Goal: Task Accomplishment & Management: Complete application form

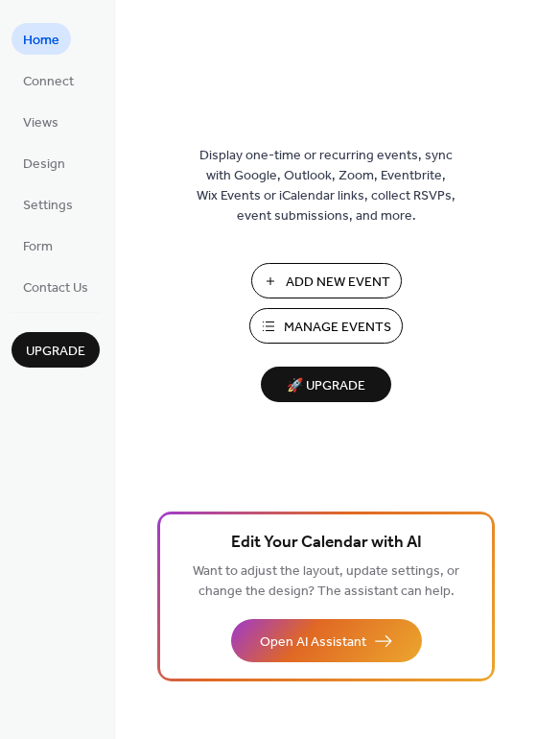
drag, startPoint x: 533, startPoint y: 61, endPoint x: 531, endPoint y: 90, distance: 28.9
click at [531, 90] on div "Display one-time or recurring events, sync with Google, Outlook, Zoom, Eventbri…" at bounding box center [326, 369] width 422 height 739
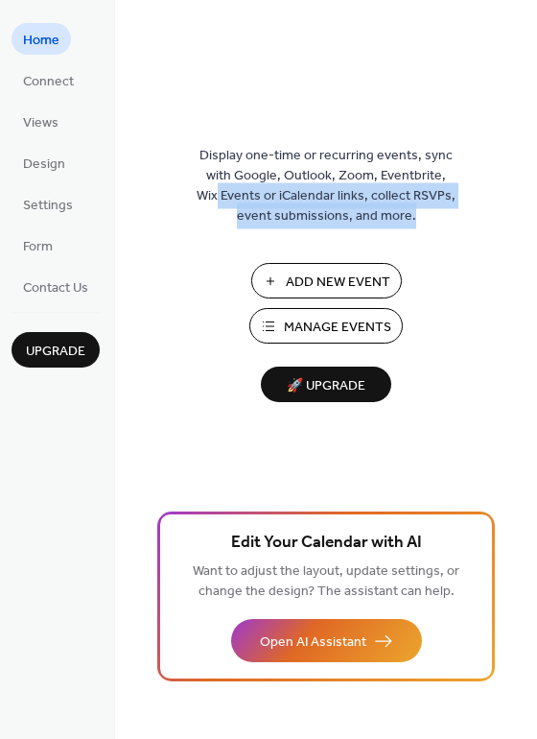
drag, startPoint x: 529, startPoint y: 166, endPoint x: 522, endPoint y: 245, distance: 79.0
click at [522, 245] on div "Display one-time or recurring events, sync with Google, Outlook, Zoom, Eventbri…" at bounding box center [326, 400] width 422 height 677
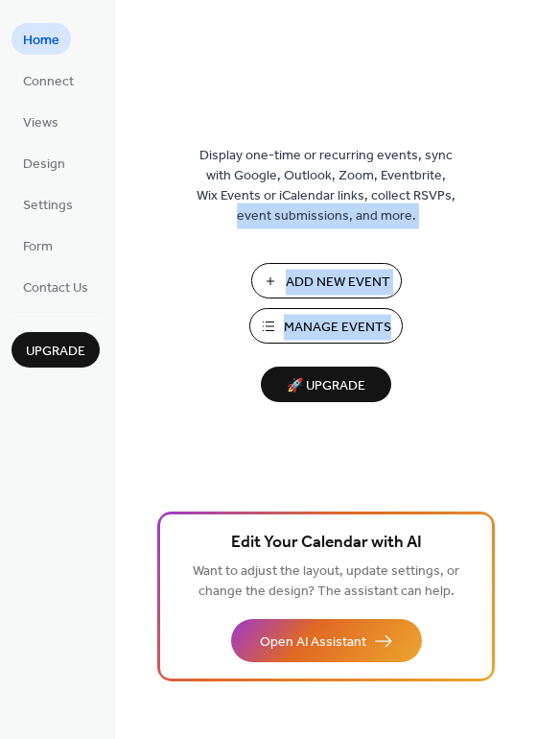
drag, startPoint x: 530, startPoint y: 184, endPoint x: 532, endPoint y: 346, distance: 162.2
click at [532, 346] on div "Display one-time or recurring events, sync with Google, Outlook, Zoom, Eventbri…" at bounding box center [326, 400] width 422 height 677
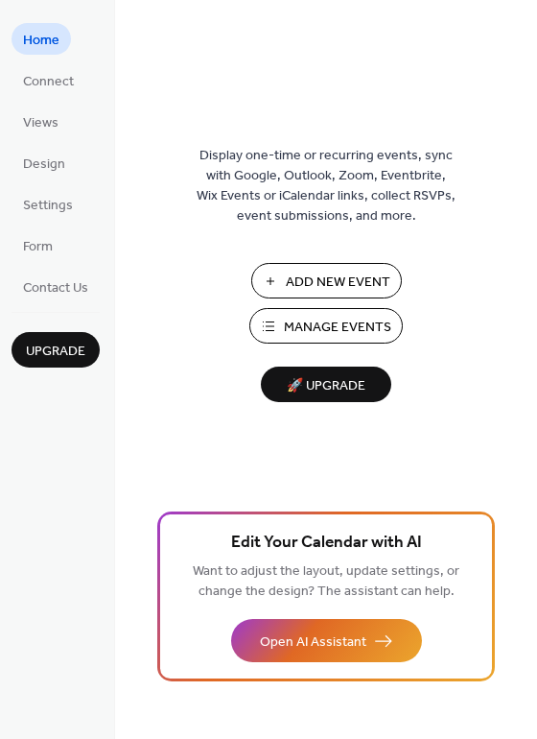
click at [529, 465] on div "Display one-time or recurring events, sync with Google, Outlook, Zoom, Eventbri…" at bounding box center [326, 400] width 422 height 677
drag, startPoint x: 530, startPoint y: 399, endPoint x: 524, endPoint y: 444, distance: 45.5
click at [524, 444] on div "Display one-time or recurring events, sync with Google, Outlook, Zoom, Eventbri…" at bounding box center [326, 400] width 422 height 677
drag, startPoint x: 534, startPoint y: 80, endPoint x: 526, endPoint y: 106, distance: 27.0
click at [526, 106] on div "Display one-time or recurring events, sync with Google, Outlook, Zoom, Eventbri…" at bounding box center [326, 400] width 422 height 677
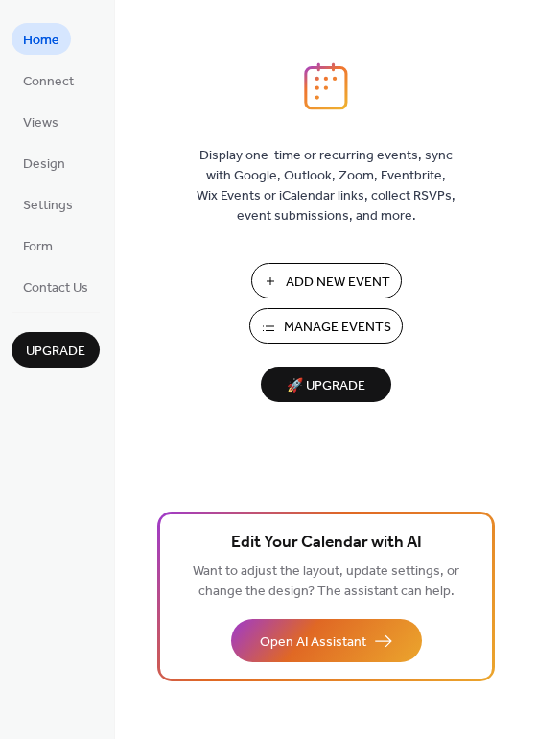
click at [526, 106] on div "Display one-time or recurring events, sync with Google, Outlook, Zoom, Eventbri…" at bounding box center [326, 400] width 422 height 677
drag, startPoint x: 533, startPoint y: 90, endPoint x: 521, endPoint y: 135, distance: 46.6
click at [521, 135] on div "Display one-time or recurring events, sync with Google, Outlook, Zoom, Eventbri…" at bounding box center [326, 400] width 422 height 677
drag, startPoint x: 530, startPoint y: 91, endPoint x: 525, endPoint y: 115, distance: 24.5
click at [525, 115] on div "Display one-time or recurring events, sync with Google, Outlook, Zoom, Eventbri…" at bounding box center [326, 400] width 422 height 677
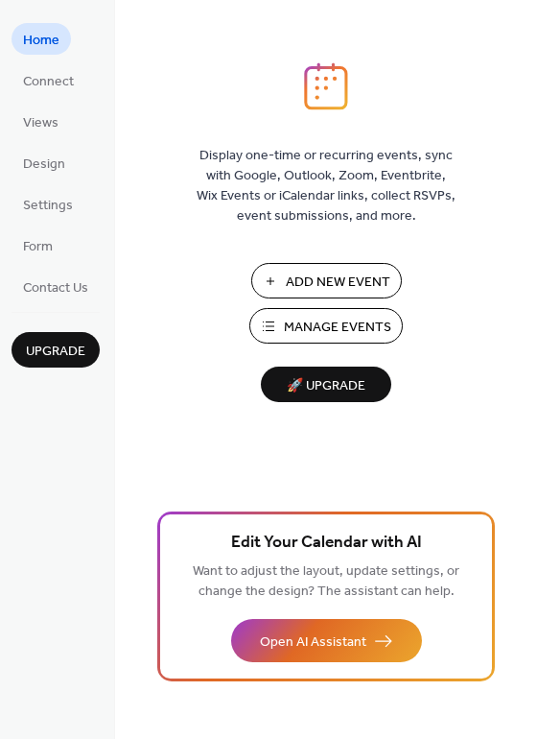
click at [531, 81] on div "Display one-time or recurring events, sync with Google, Outlook, Zoom, Eventbri…" at bounding box center [326, 400] width 422 height 677
click at [41, 73] on span "Connect" at bounding box center [48, 82] width 51 height 20
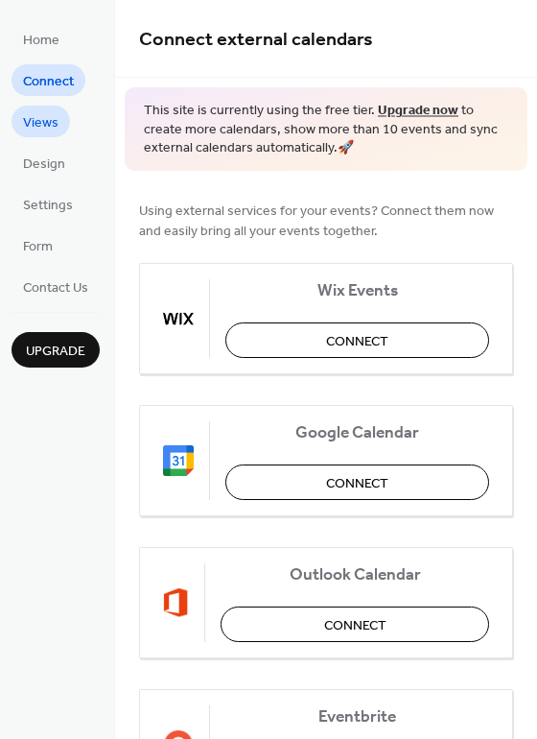
click at [48, 107] on link "Views" at bounding box center [41, 122] width 59 height 32
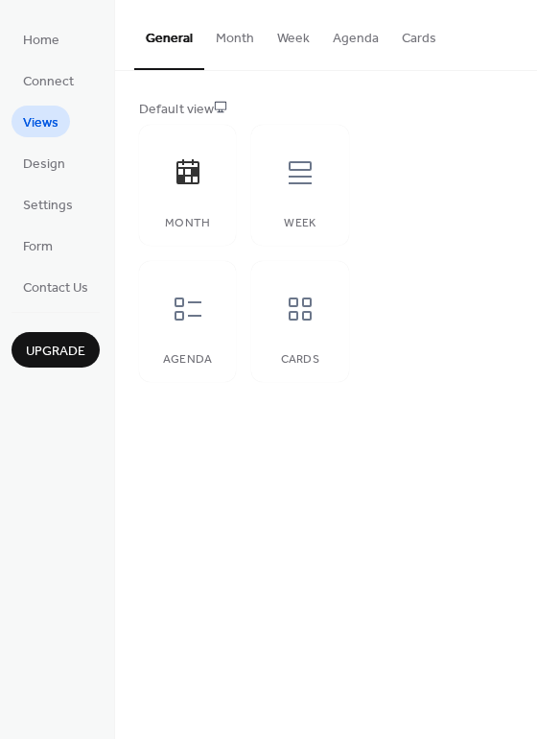
click at [242, 26] on button "Month" at bounding box center [234, 34] width 61 height 68
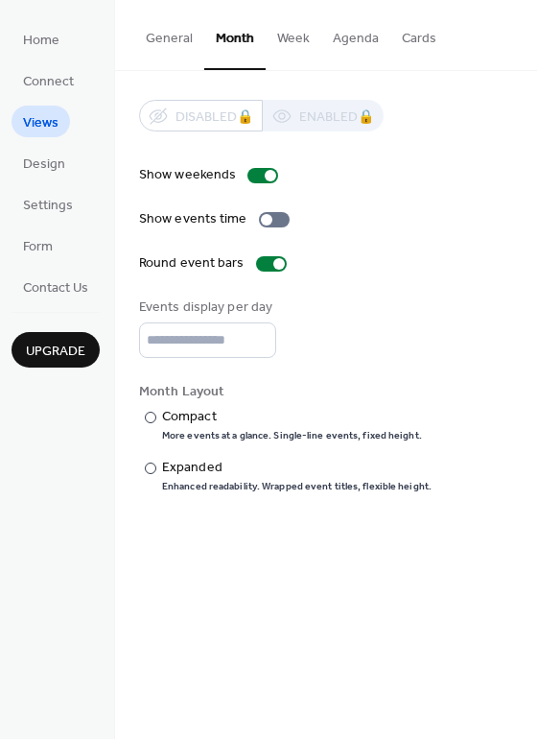
drag, startPoint x: 534, startPoint y: 112, endPoint x: 478, endPoint y: 196, distance: 100.4
click at [478, 196] on div "Disabled 🔒 Enabled 🔒 Show weekends Show events time Round event bars Events dis…" at bounding box center [326, 296] width 422 height 451
click at [466, 208] on div "Show weekends Show events time Round event bars Events display per day * Month …" at bounding box center [326, 329] width 374 height 328
drag, startPoint x: 530, startPoint y: 191, endPoint x: 526, endPoint y: 241, distance: 50.1
click at [526, 241] on div "Disabled 🔒 Enabled 🔒 Show weekends Show events time Round event bars Events dis…" at bounding box center [326, 296] width 422 height 451
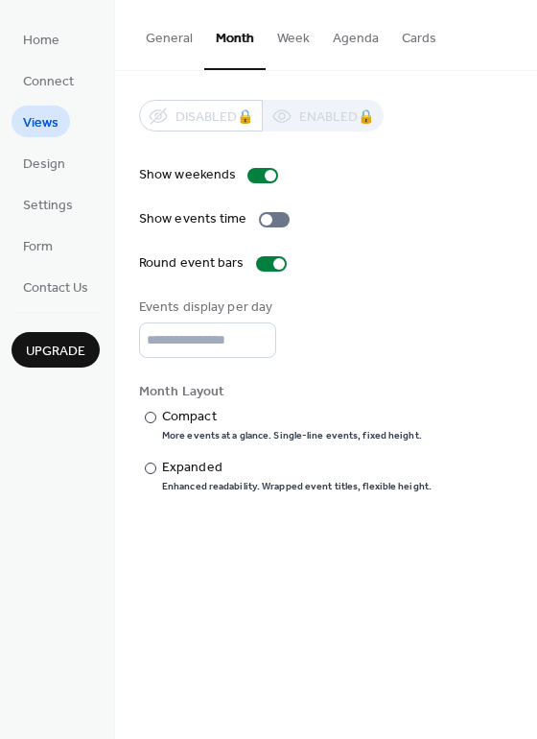
click at [417, 340] on div "Events display per day *" at bounding box center [326, 328] width 374 height 60
click at [51, 166] on span "Design" at bounding box center [44, 165] width 42 height 20
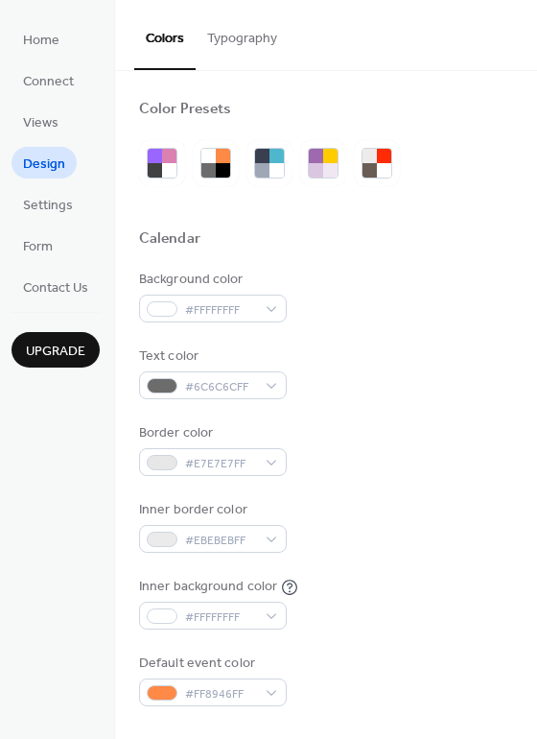
click at [228, 44] on button "Typography" at bounding box center [242, 34] width 93 height 68
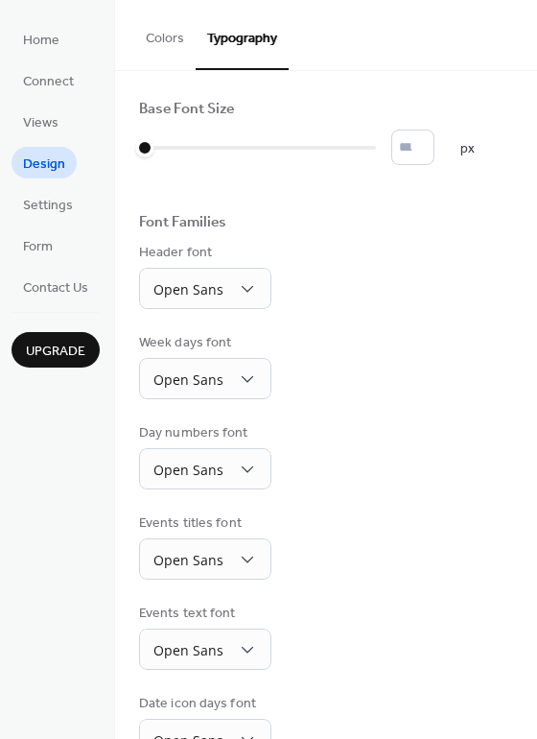
click at [155, 36] on button "Colors" at bounding box center [164, 34] width 61 height 68
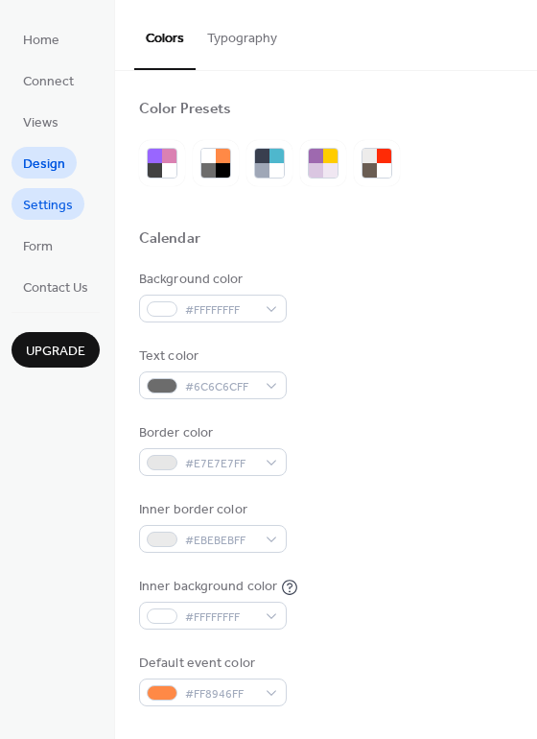
click at [50, 202] on span "Settings" at bounding box center [48, 206] width 50 height 20
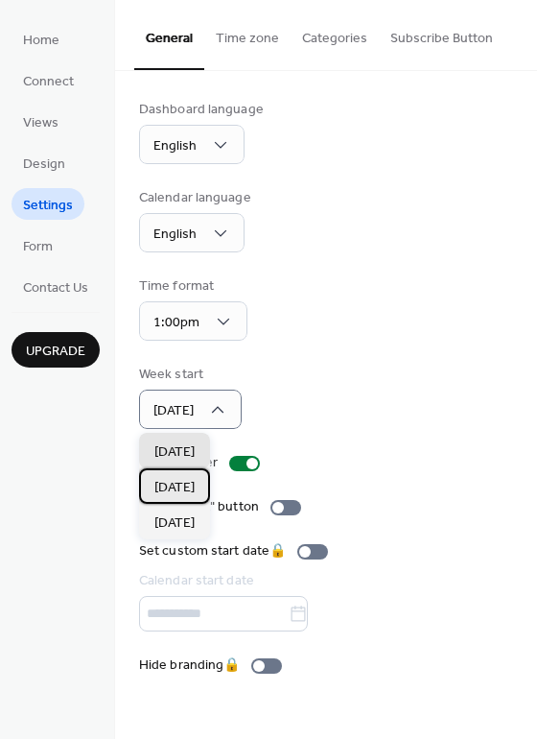
click at [195, 482] on span "Monday" at bounding box center [175, 488] width 40 height 20
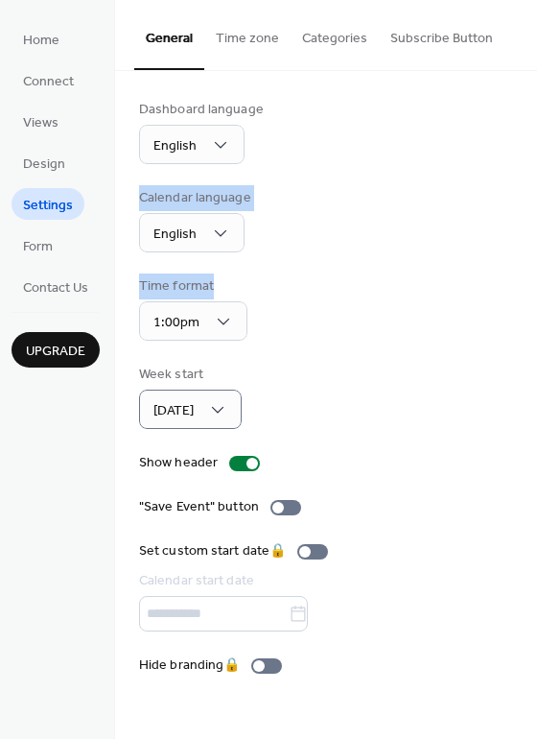
drag, startPoint x: 534, startPoint y: 155, endPoint x: 527, endPoint y: 266, distance: 110.6
click at [527, 266] on div "Dashboard language English Calendar language English Time format 1:00pm Week st…" at bounding box center [326, 387] width 422 height 633
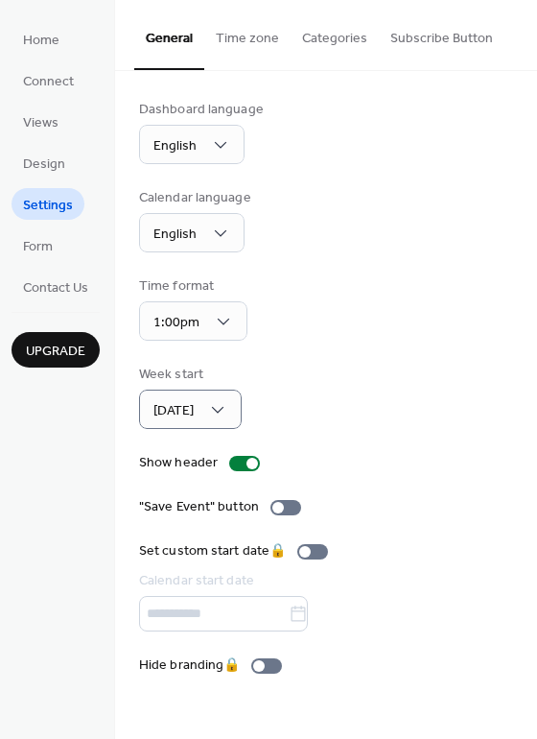
click at [528, 489] on div "Dashboard language English Calendar language English Time format 1:00pm Week st…" at bounding box center [326, 387] width 422 height 633
drag, startPoint x: 528, startPoint y: 378, endPoint x: 533, endPoint y: 466, distance: 88.4
click at [533, 466] on div "Dashboard language English Calendar language English Time format 1:00pm Week st…" at bounding box center [326, 387] width 422 height 633
click at [433, 471] on div "Show header" at bounding box center [326, 463] width 374 height 20
click at [236, 36] on button "Time zone" at bounding box center [247, 34] width 86 height 68
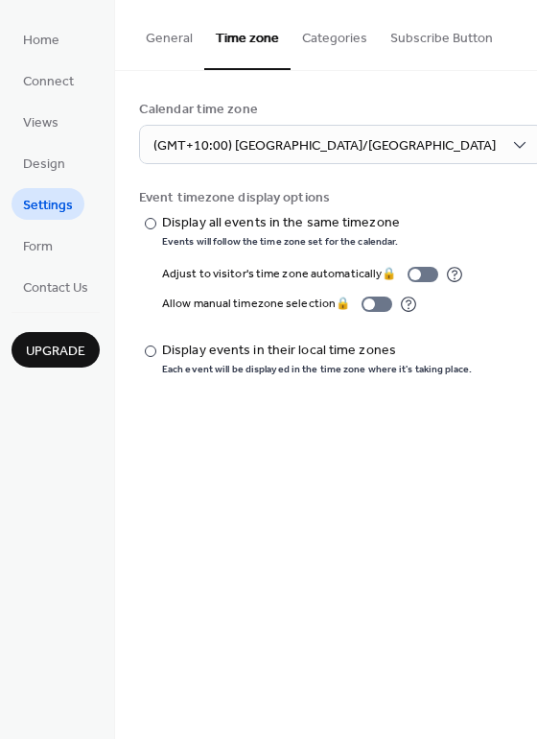
click at [324, 31] on button "Categories" at bounding box center [335, 34] width 88 height 68
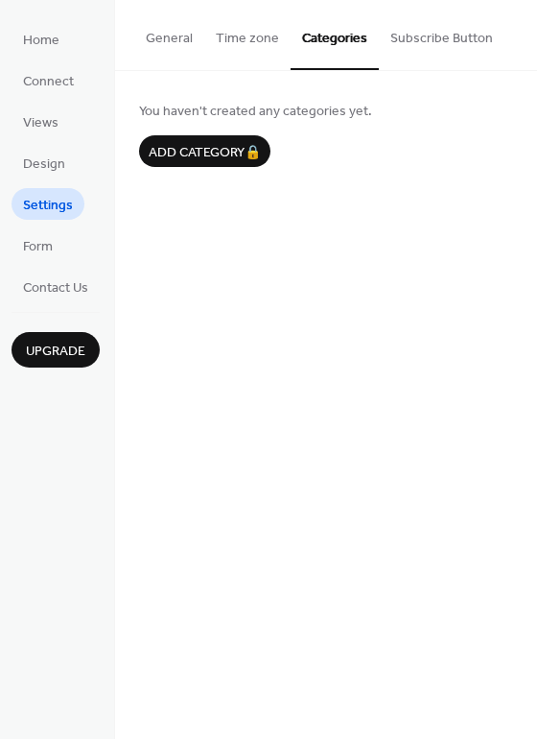
click at [415, 43] on button "Subscribe Button" at bounding box center [442, 34] width 126 height 68
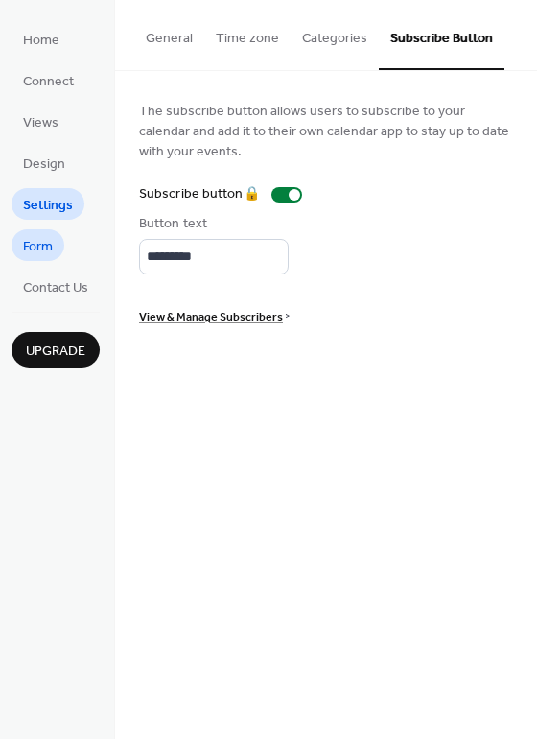
click at [32, 243] on span "Form" at bounding box center [38, 247] width 30 height 20
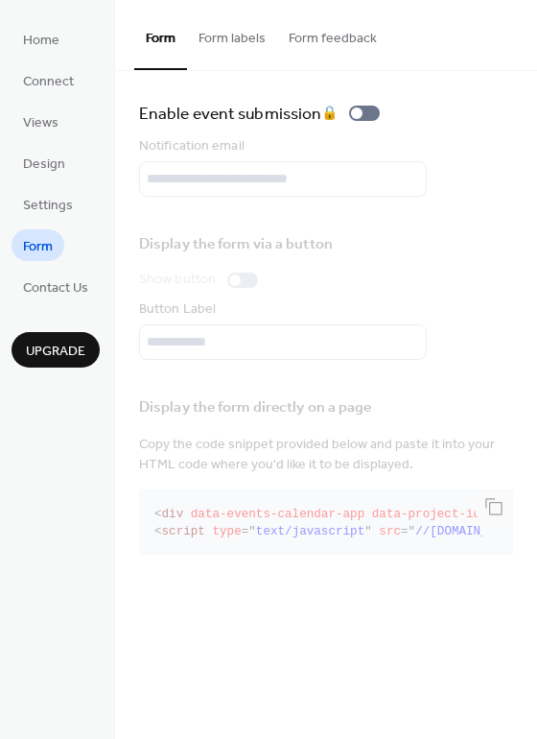
click at [227, 23] on button "Form labels" at bounding box center [232, 34] width 90 height 68
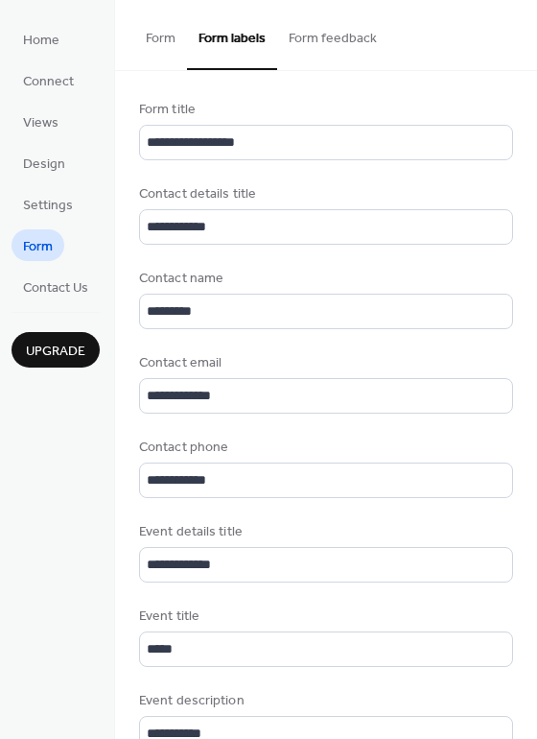
click at [336, 34] on button "Form feedback" at bounding box center [332, 34] width 111 height 68
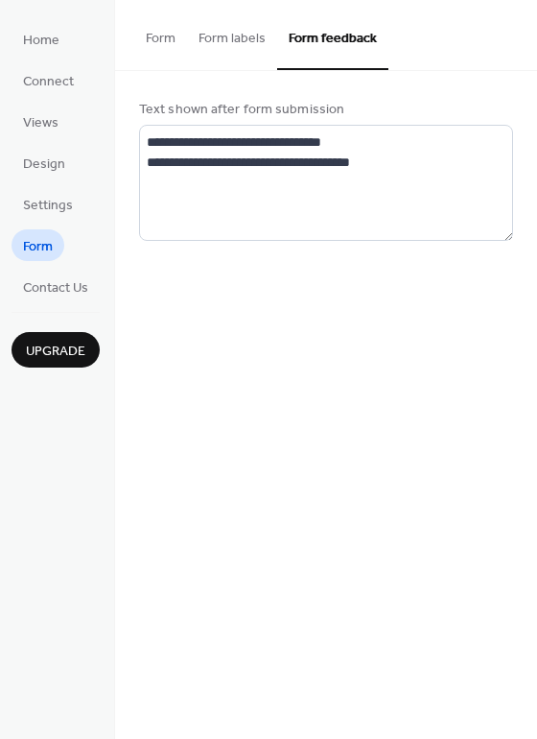
click at [137, 27] on button "Form" at bounding box center [160, 34] width 53 height 68
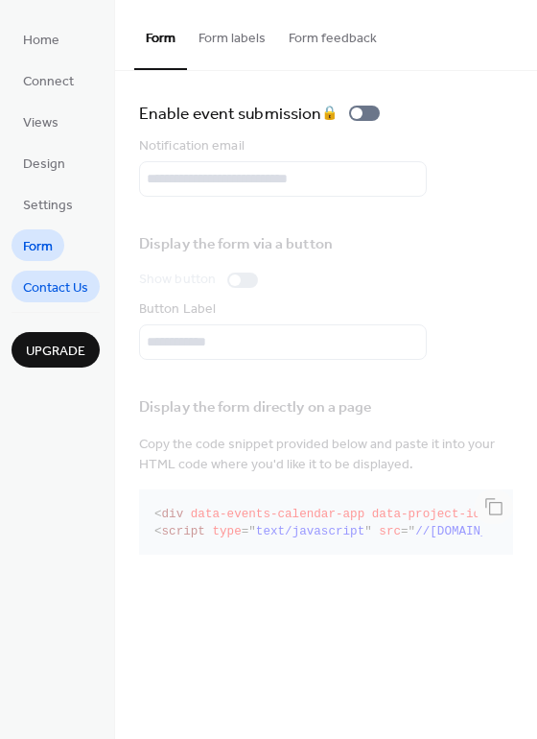
click at [42, 293] on span "Contact Us" at bounding box center [55, 288] width 65 height 20
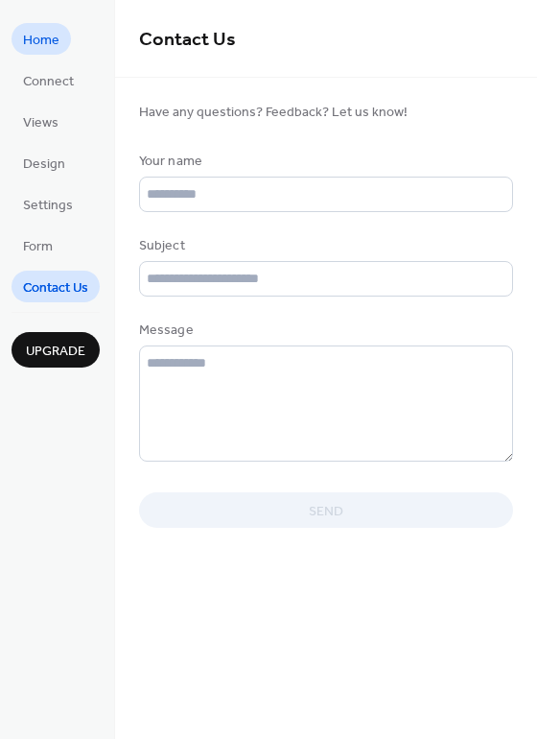
click at [42, 46] on span "Home" at bounding box center [41, 41] width 36 height 20
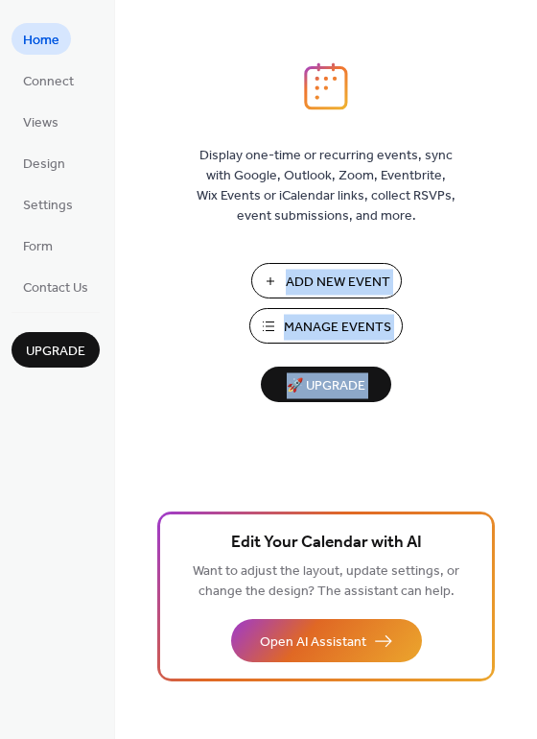
drag, startPoint x: 483, startPoint y: 245, endPoint x: 459, endPoint y: 493, distance: 249.7
click at [459, 493] on div "Display one-time or recurring events, sync with Google, Outlook, Zoom, Eventbri…" at bounding box center [326, 400] width 422 height 677
click at [455, 418] on div "Display one-time or recurring events, sync with Google, Outlook, Zoom, Eventbri…" at bounding box center [326, 400] width 422 height 677
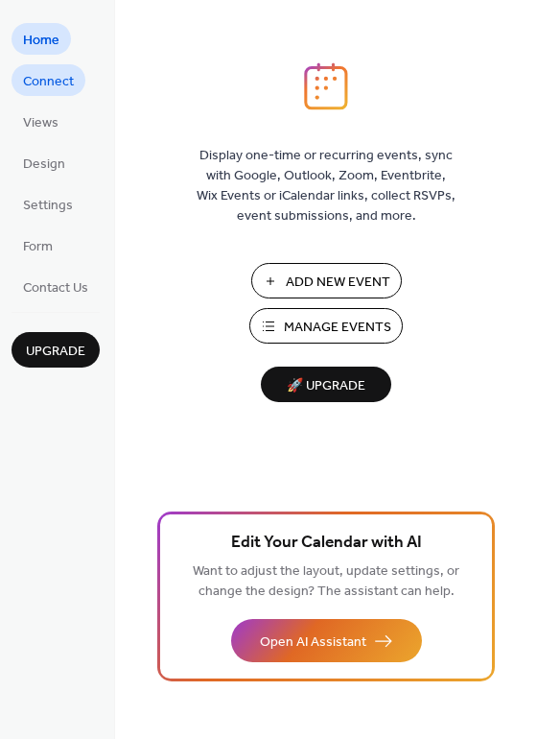
click at [60, 91] on span "Connect" at bounding box center [48, 82] width 51 height 20
click at [271, 298] on button "Add New Event" at bounding box center [326, 281] width 151 height 36
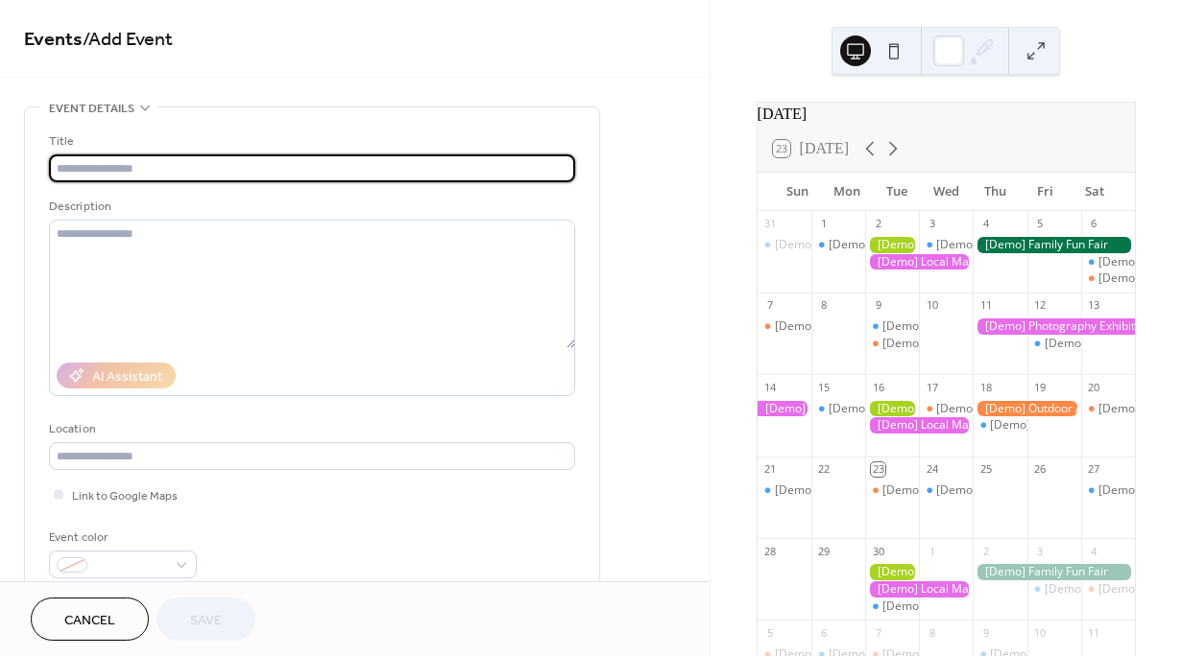
click at [205, 178] on input "text" at bounding box center [312, 169] width 526 height 28
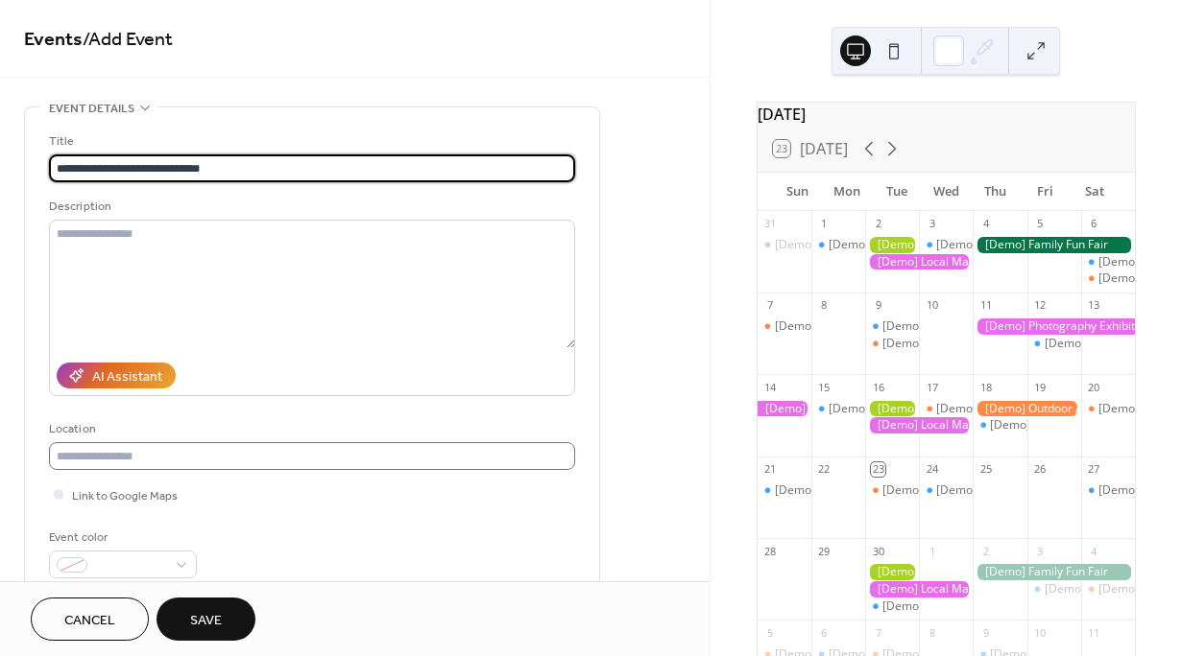
type input "**********"
click at [95, 442] on input "text" at bounding box center [312, 456] width 526 height 28
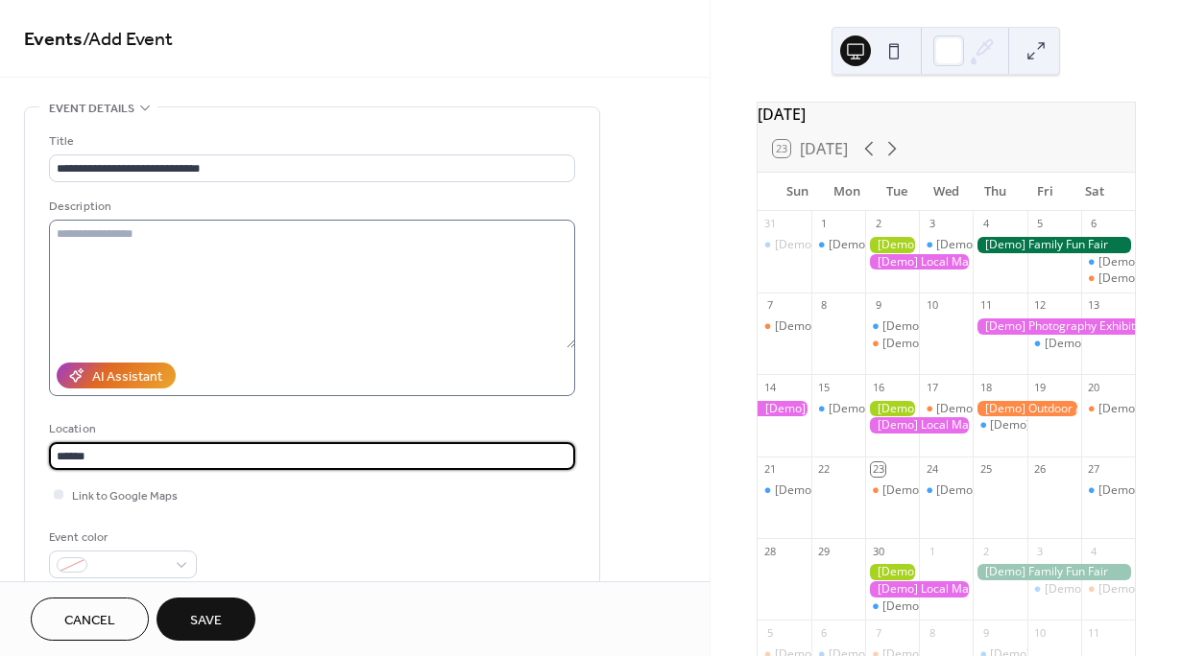
type input "******"
click at [109, 242] on textarea at bounding box center [312, 284] width 526 height 129
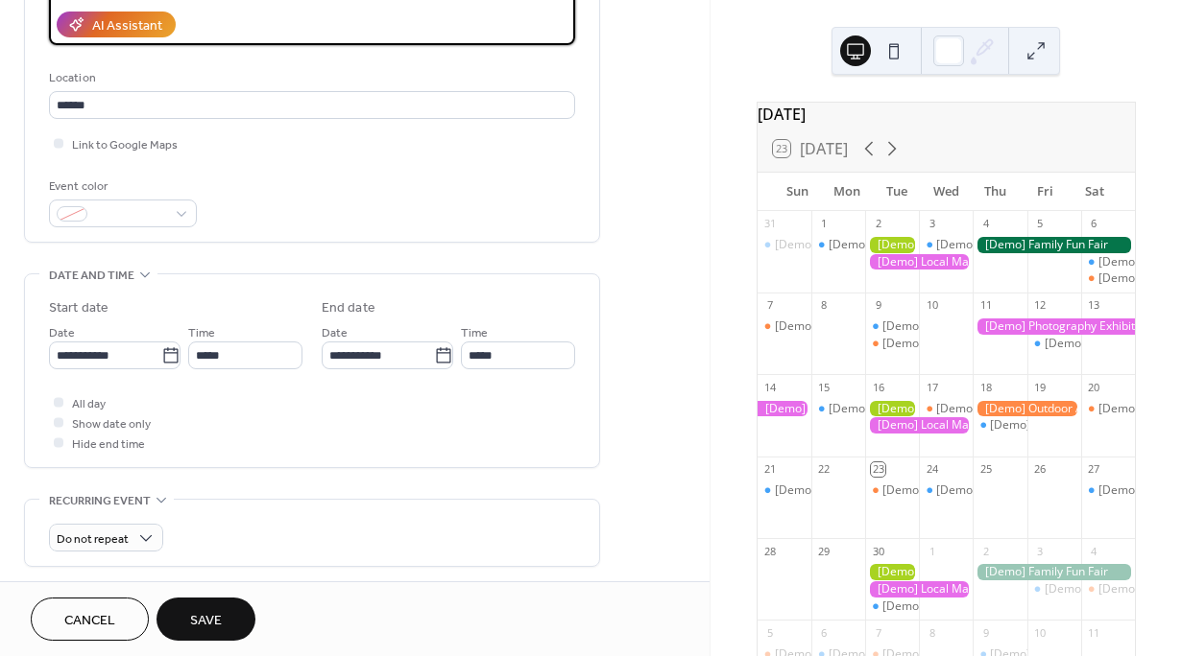
scroll to position [405, 0]
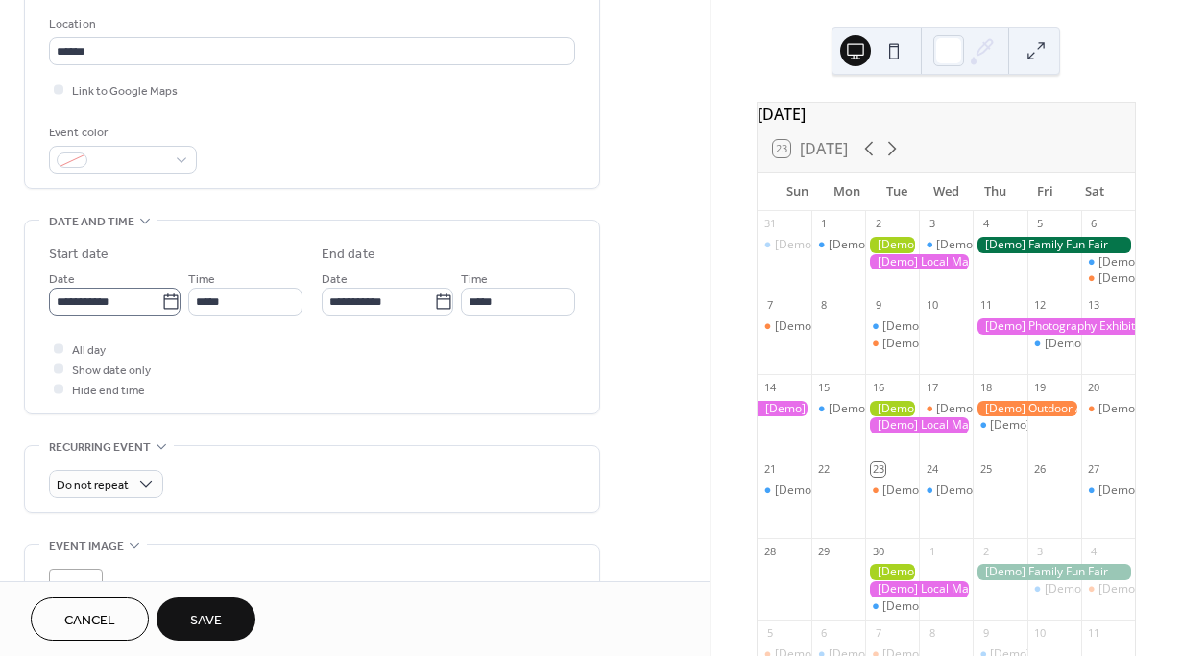
type textarea "**********"
click at [174, 311] on label "**********" at bounding box center [114, 302] width 131 height 28
click at [161, 311] on input "**********" at bounding box center [105, 302] width 112 height 28
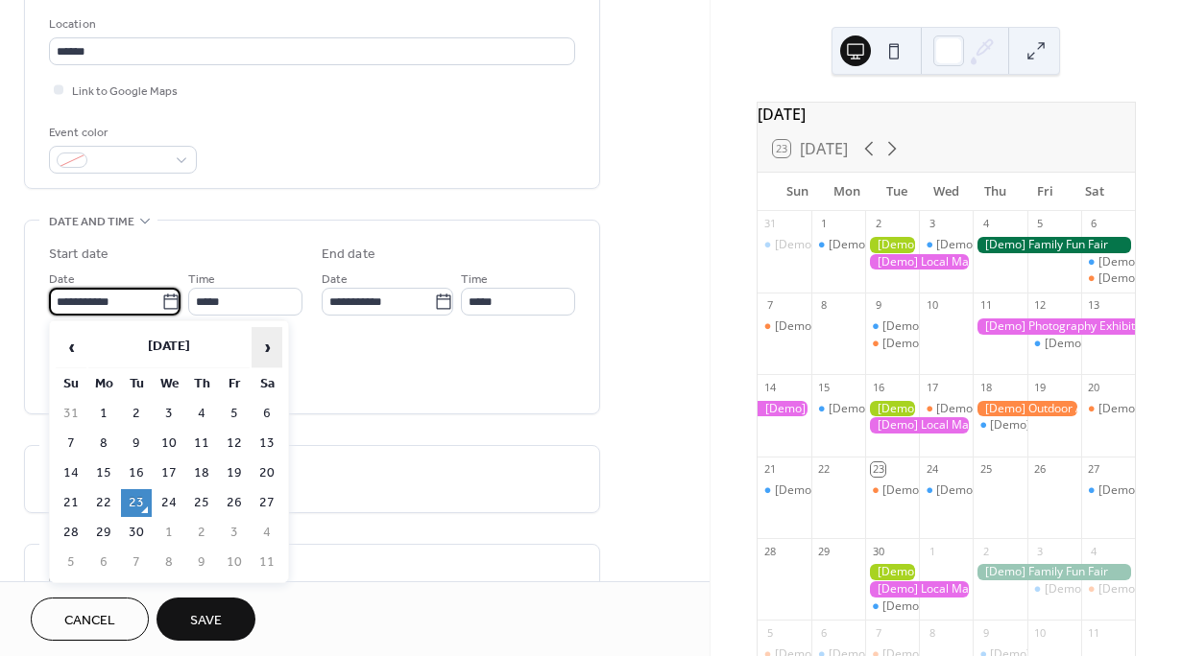
click at [260, 343] on span "›" at bounding box center [266, 347] width 29 height 38
click at [98, 467] on td "13" at bounding box center [103, 474] width 31 height 28
type input "**********"
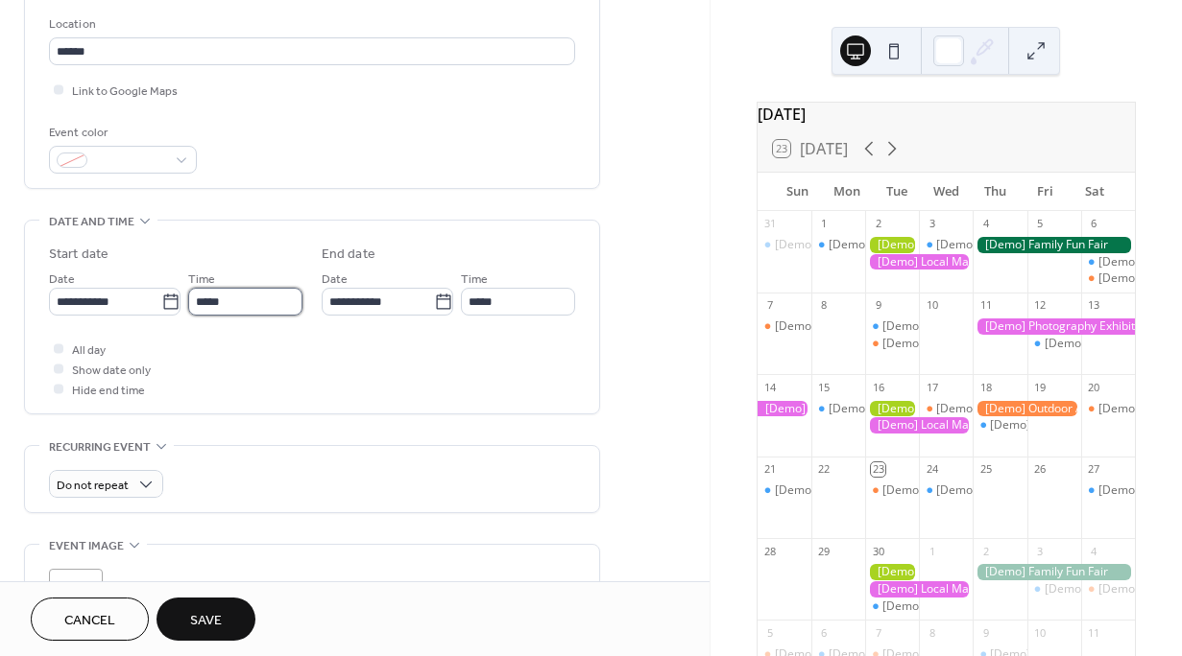
click at [210, 299] on input "*****" at bounding box center [245, 302] width 114 height 28
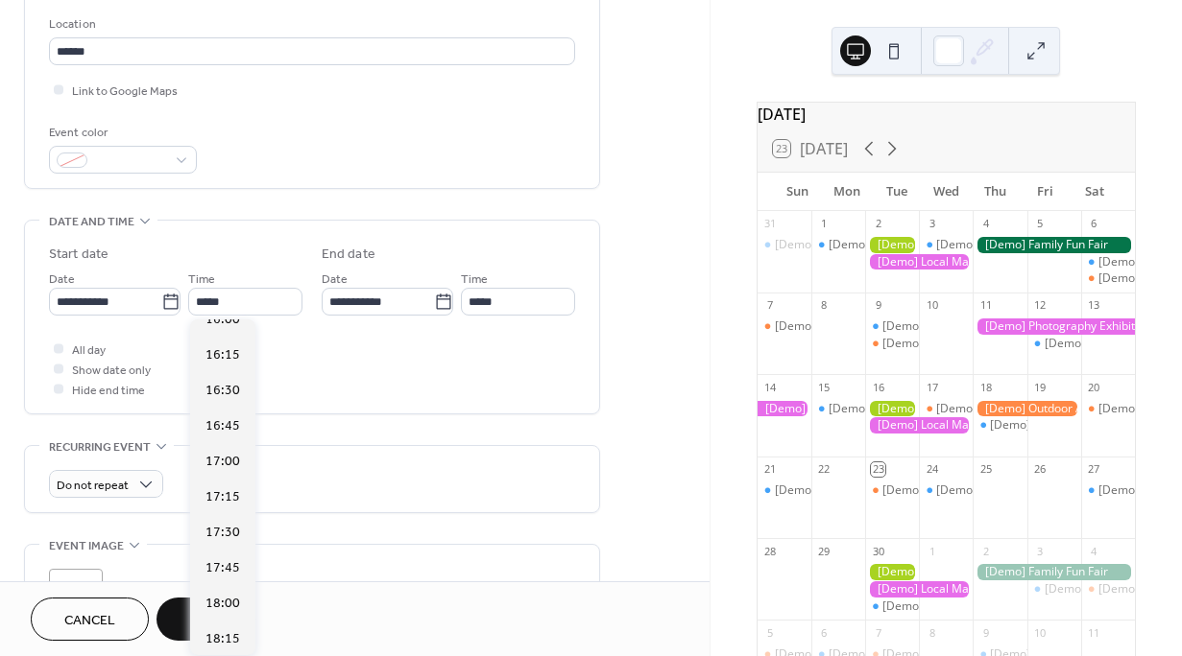
scroll to position [2587, 0]
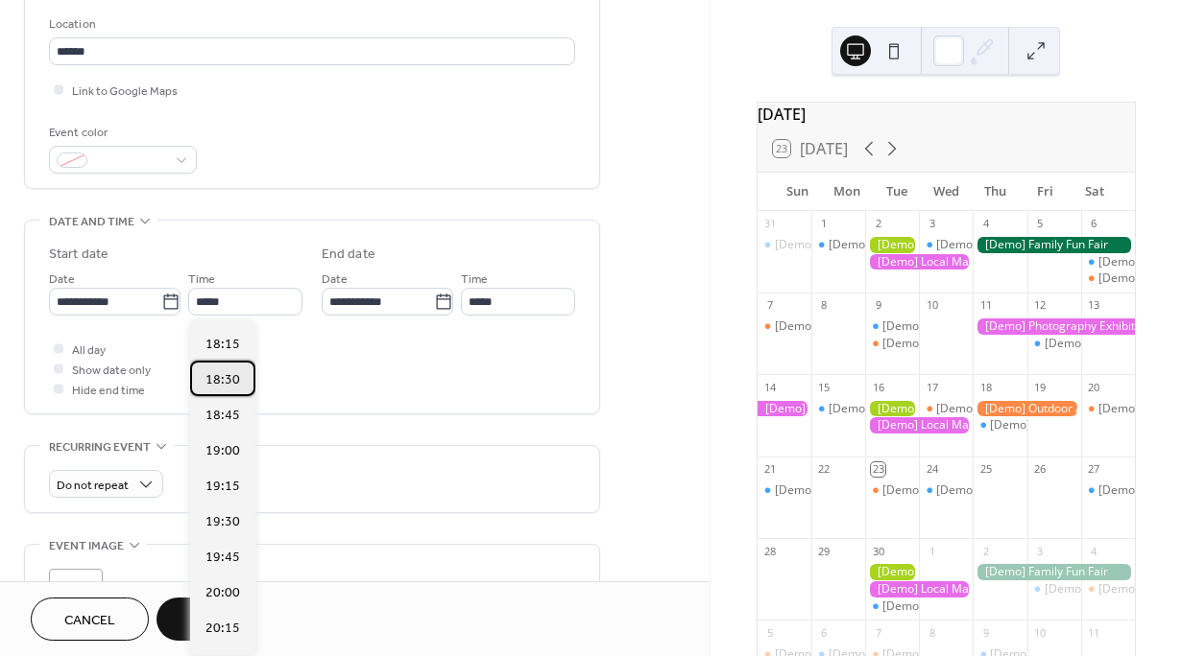
click at [232, 385] on span "18:30" at bounding box center [222, 380] width 35 height 20
type input "*****"
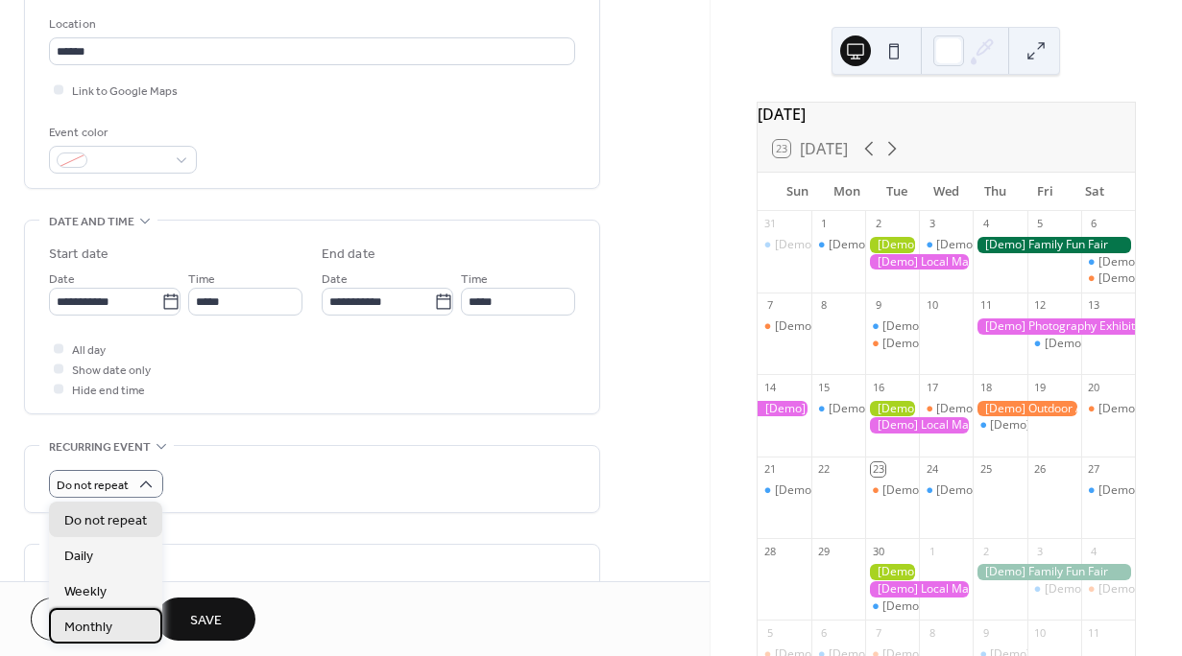
click at [112, 624] on div "Monthly" at bounding box center [105, 627] width 113 height 36
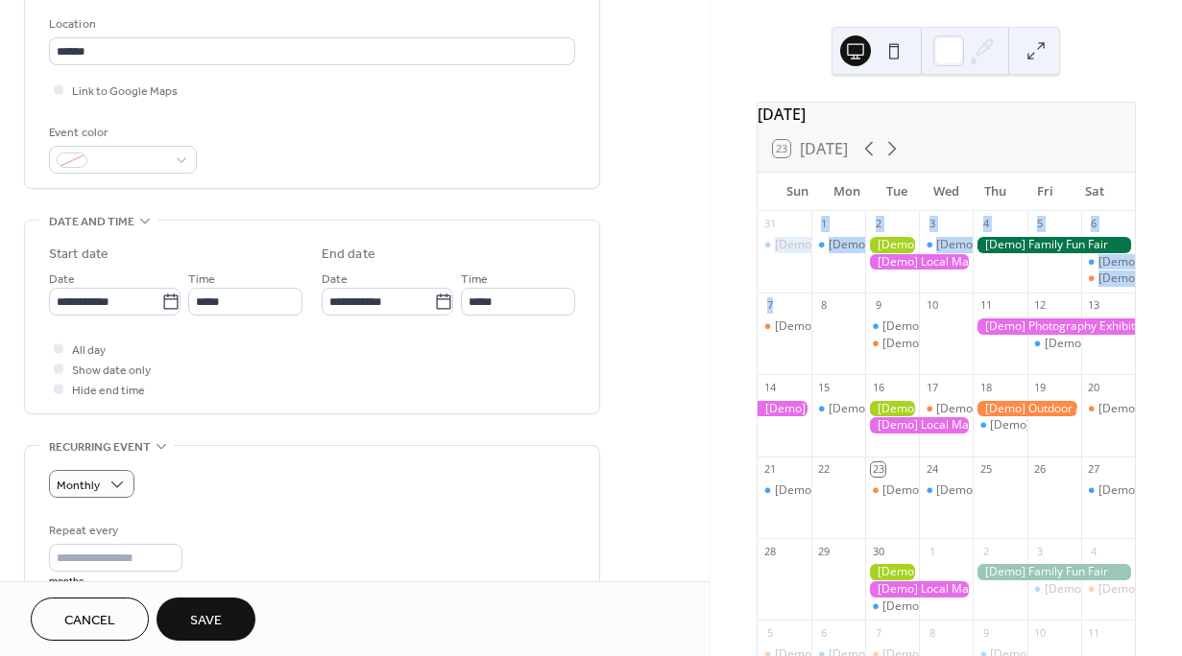
drag, startPoint x: 710, startPoint y: 296, endPoint x: 709, endPoint y: 343, distance: 47.0
click at [709, 343] on div "[DATE] 23 [DATE] Sun Mon Tue Wed Thu Fri Sat 31 [Demo] Morning Yoga Bliss 1 [De…" at bounding box center [945, 328] width 472 height 656
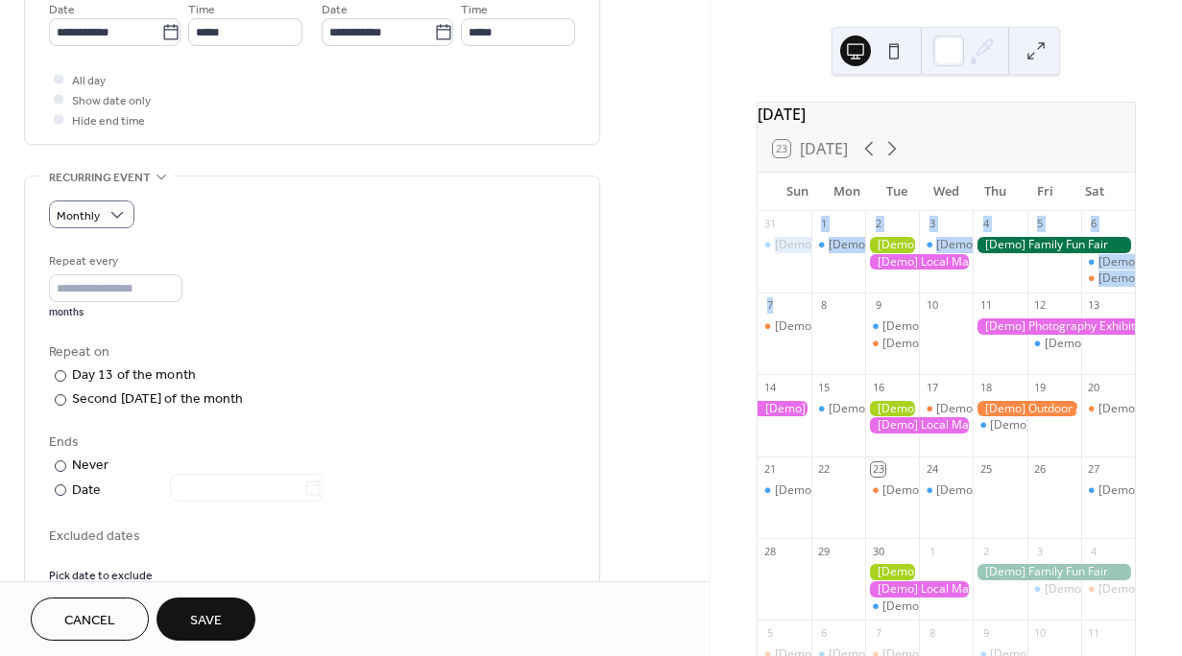
scroll to position [821, 0]
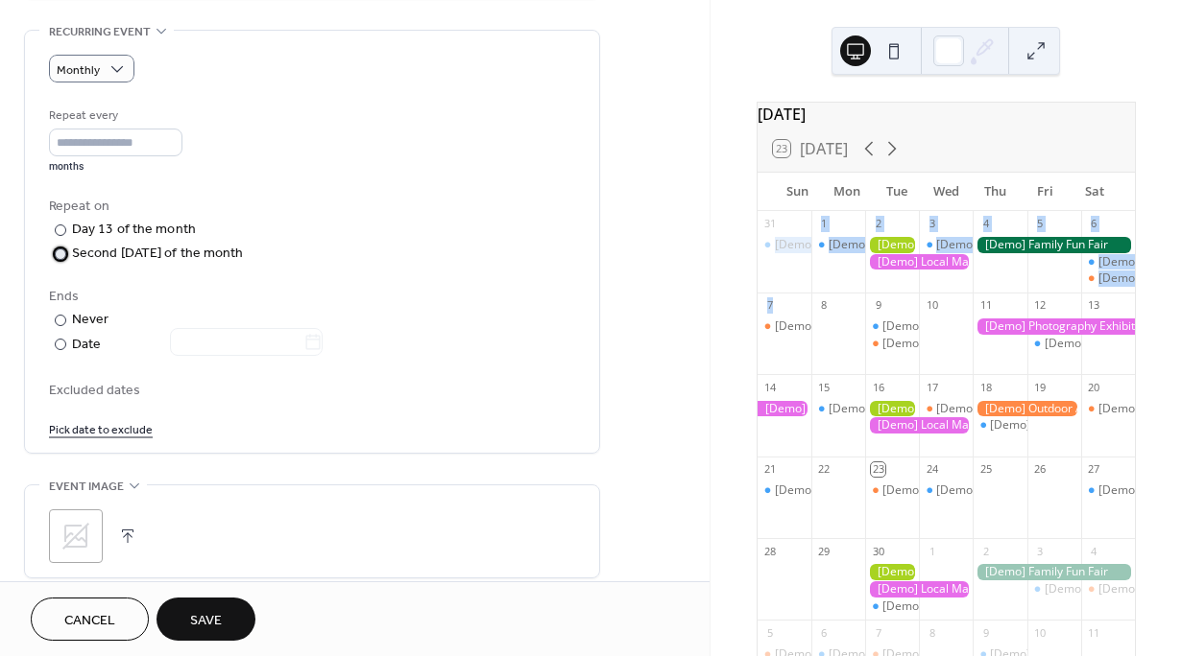
click at [68, 251] on label "​ Second [DATE] of the month" at bounding box center [148, 254] width 199 height 20
click at [63, 345] on div at bounding box center [61, 345] width 12 height 12
click at [322, 342] on icon at bounding box center [312, 342] width 19 height 19
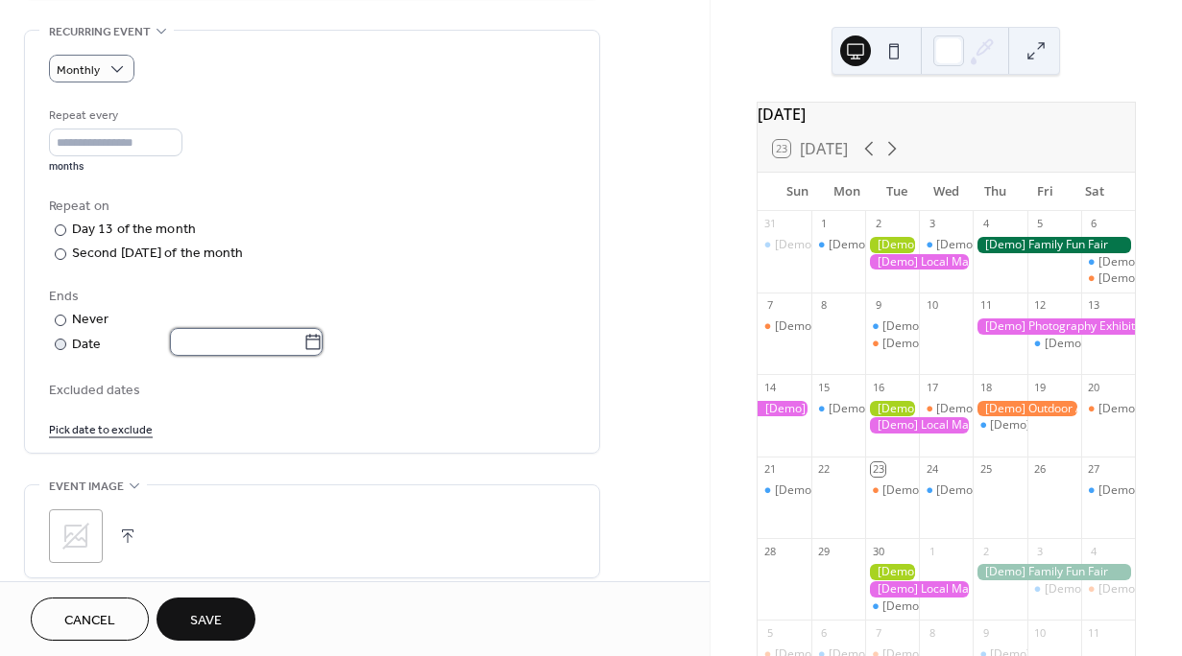
click at [303, 342] on input "text" at bounding box center [236, 342] width 133 height 28
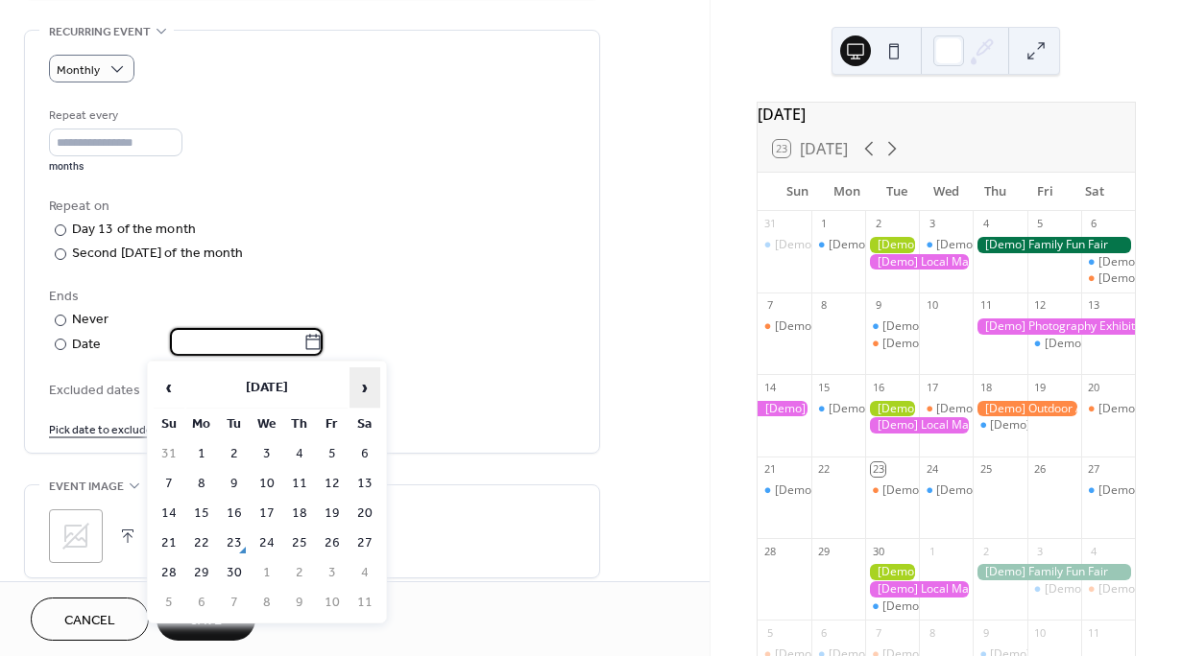
click at [356, 380] on span "›" at bounding box center [364, 388] width 29 height 38
click at [354, 379] on span "›" at bounding box center [364, 388] width 29 height 38
click at [200, 507] on td "15" at bounding box center [201, 514] width 31 height 28
type input "**********"
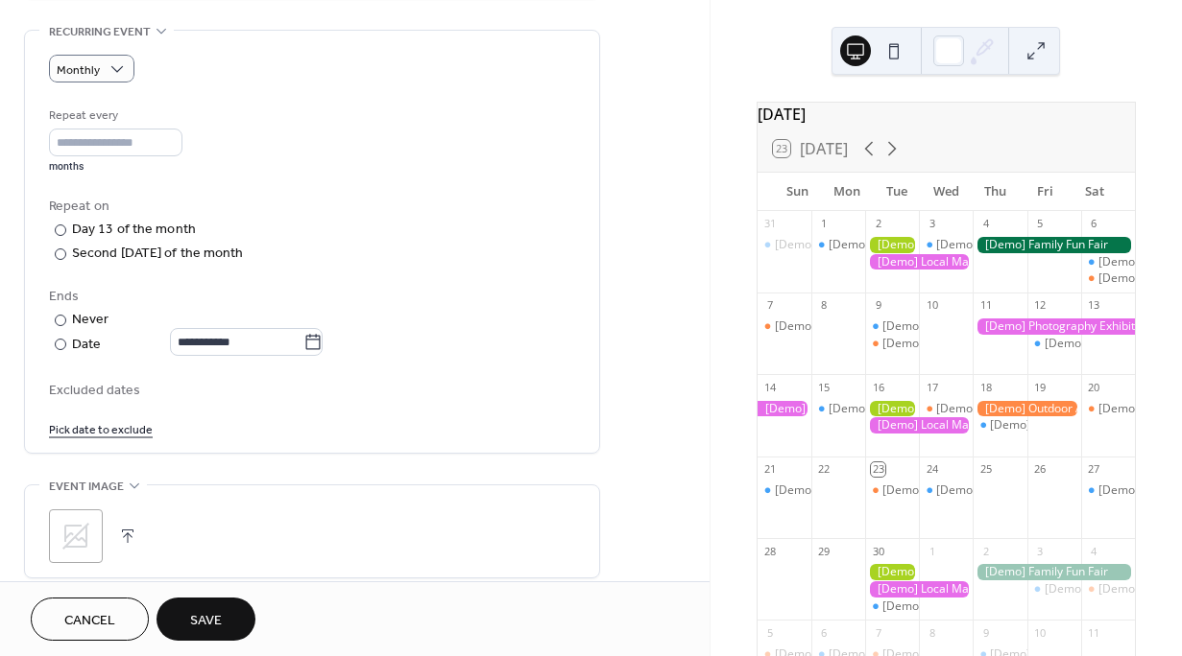
click at [183, 614] on button "Save" at bounding box center [205, 619] width 99 height 43
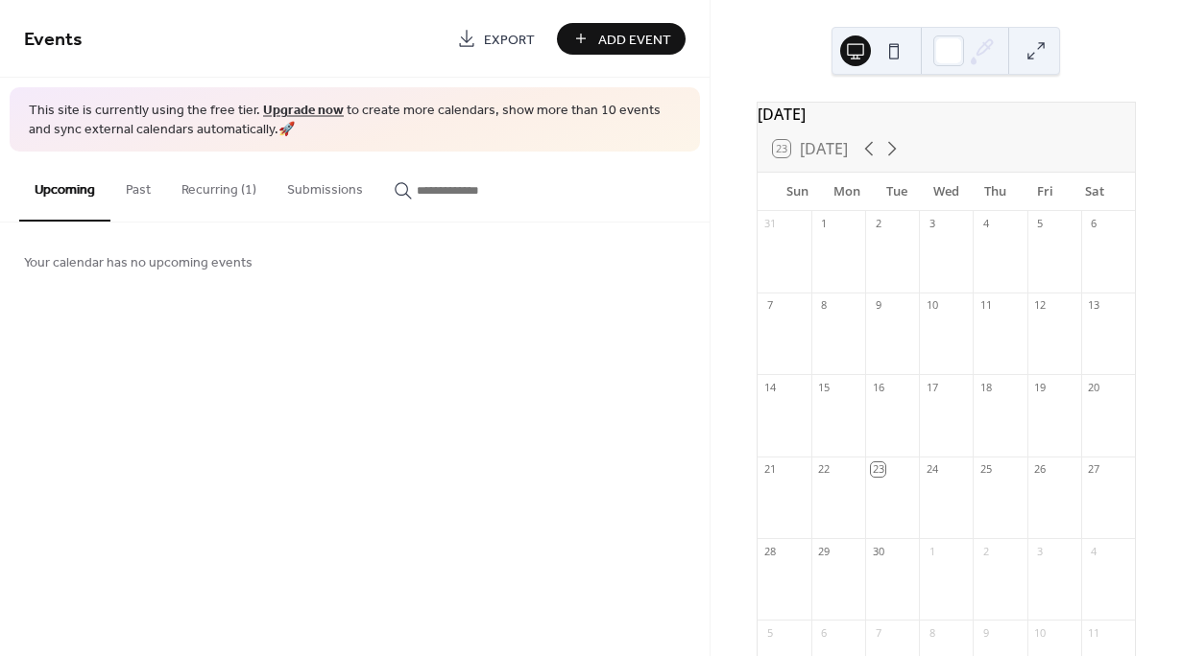
click at [570, 39] on button "Add Event" at bounding box center [621, 39] width 129 height 32
